Goal: Communication & Community: Ask a question

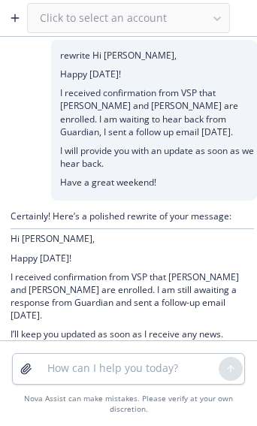
click at [14, 14] on icon "button" at bounding box center [15, 18] width 12 height 12
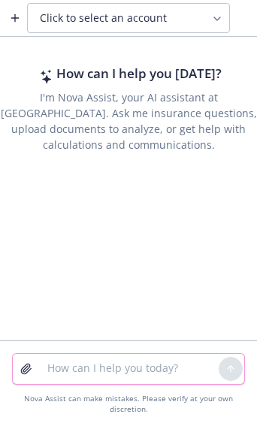
click at [79, 368] on textarea at bounding box center [128, 369] width 180 height 30
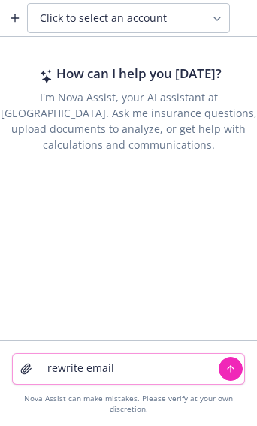
paste textarea "Is Exo sticking with ThrivePass for FSA/HAS/COBRA? I know the renewal deck says…"
type textarea "rewrite email Is Exo sticking with ThrivePass for FSA/HAS/COBRA? I know the ren…"
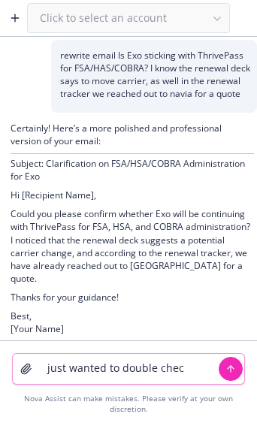
type textarea "just wanted to double check"
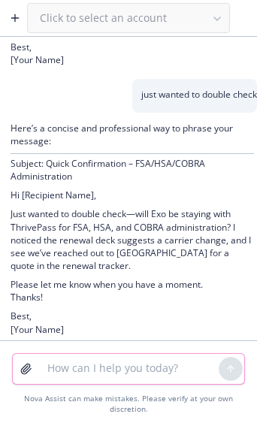
scroll to position [289, 0]
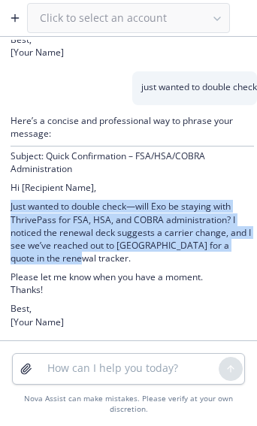
drag, startPoint x: 83, startPoint y: 253, endPoint x: 24, endPoint y: 204, distance: 76.3
click at [0, 201] on div "Here’s a concise and professional way to phrase your message: Subject: Quick Co…" at bounding box center [128, 222] width 257 height 235
copy p "Just wanted to double check—will Exo be staying with ThrivePass for FSA, HSA, a…"
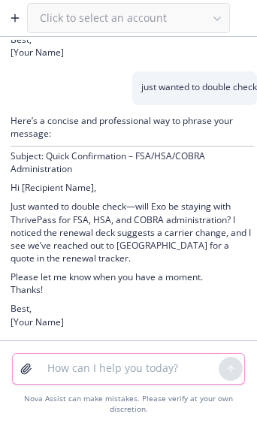
click at [131, 370] on textarea at bounding box center [128, 369] width 180 height 30
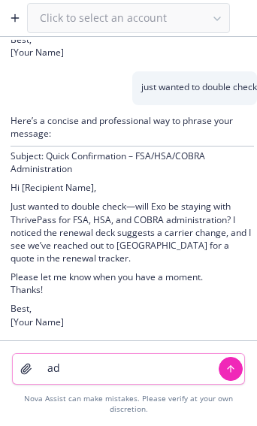
type textarea "a"
